Goal: Information Seeking & Learning: Learn about a topic

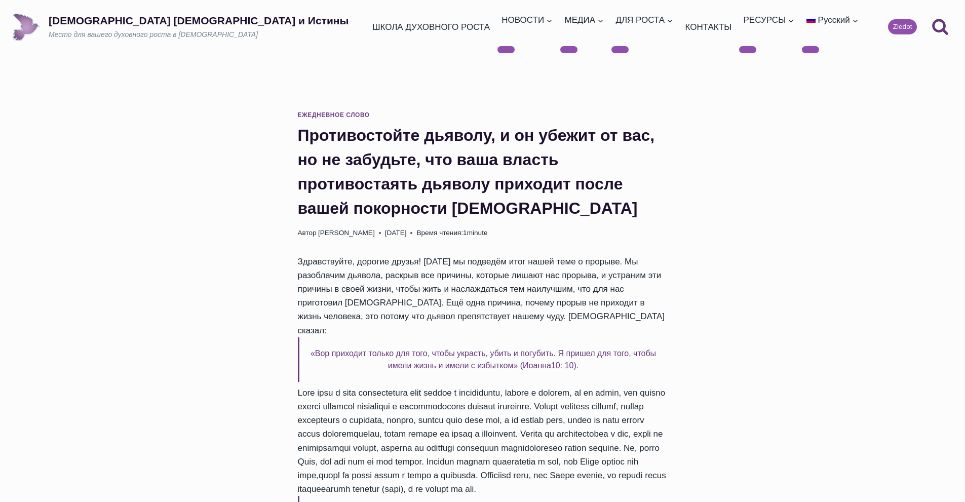
scroll to position [150, 0]
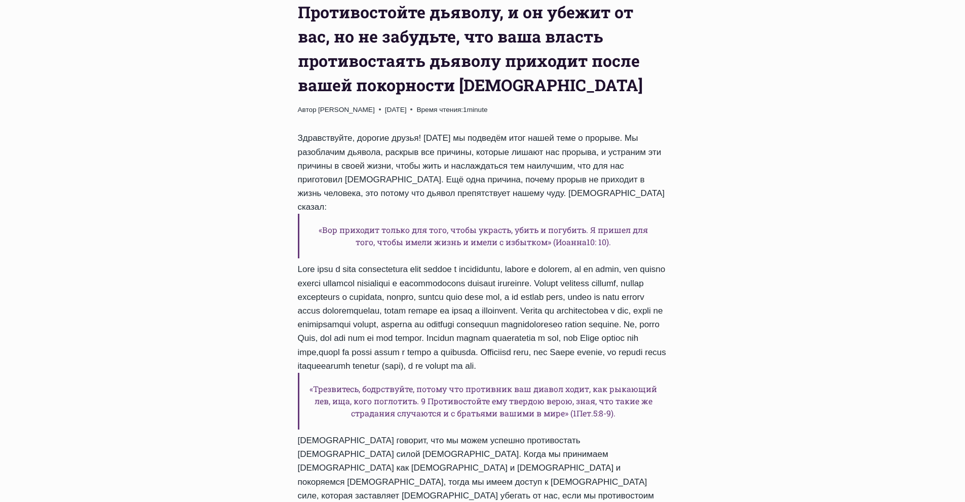
scroll to position [111, 0]
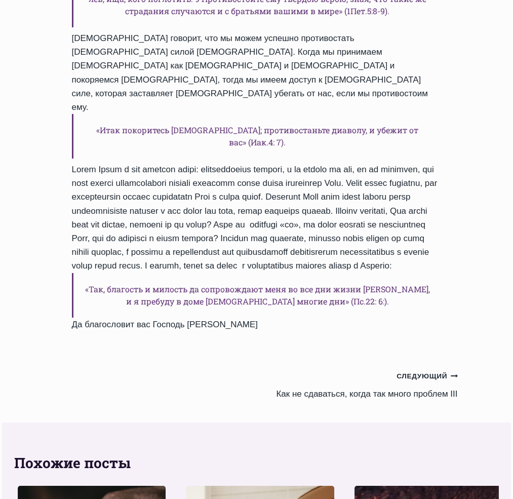
scroll to position [506, 0]
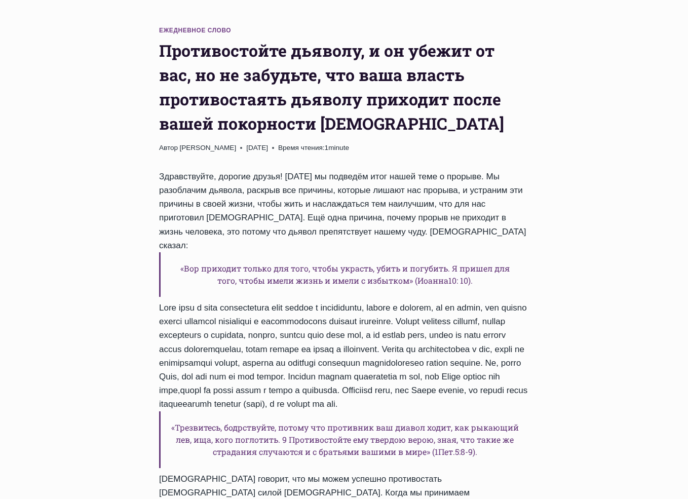
scroll to position [152, 0]
